Goal: Transaction & Acquisition: Purchase product/service

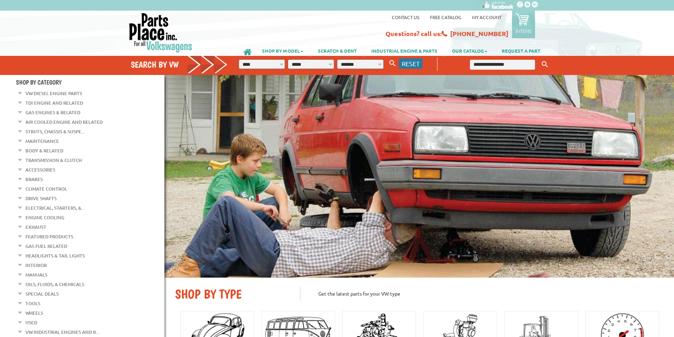
click at [406, 64] on span "RESET" at bounding box center [411, 63] width 18 height 7
select select "*"
select select
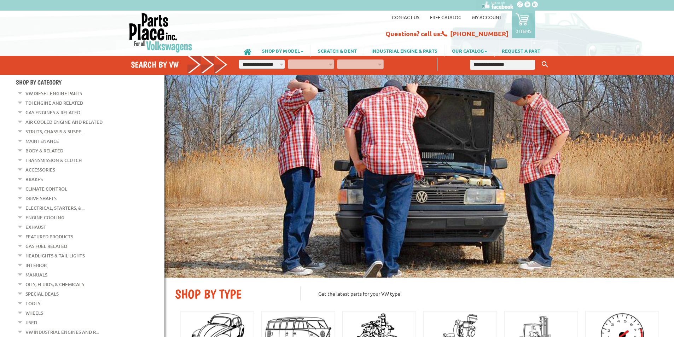
click at [481, 63] on input "text" at bounding box center [502, 65] width 65 height 10
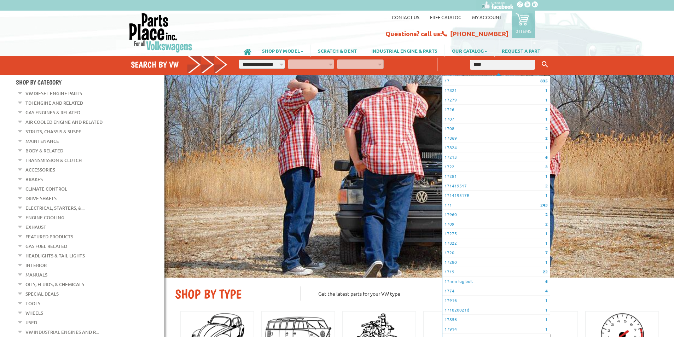
type input "*****"
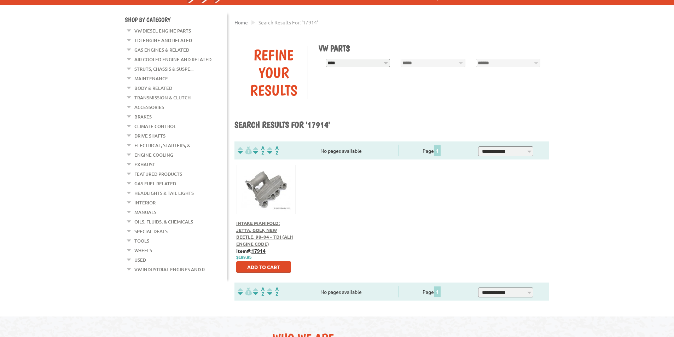
scroll to position [71, 0]
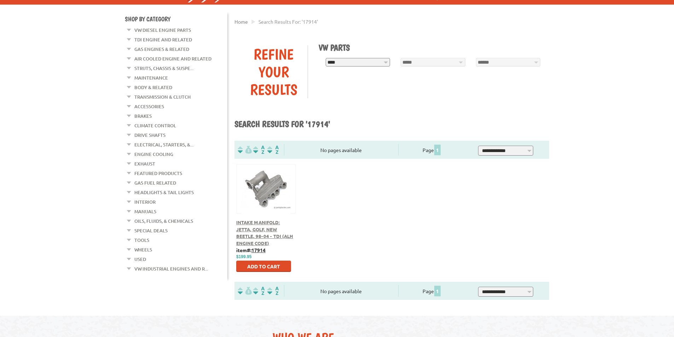
drag, startPoint x: 78, startPoint y: 1, endPoint x: 250, endPoint y: 233, distance: 288.4
click at [250, 233] on div "Intake Manifold: Jetta, Golf, New Beetle, 98-04 - TDI (ALH Engine Code)" at bounding box center [265, 233] width 59 height 28
click at [249, 229] on span "Intake Manifold: Jetta, Golf, New Beetle, 98-04 - TDI (ALH Engine Code)" at bounding box center [264, 232] width 57 height 27
